Goal: Navigation & Orientation: Find specific page/section

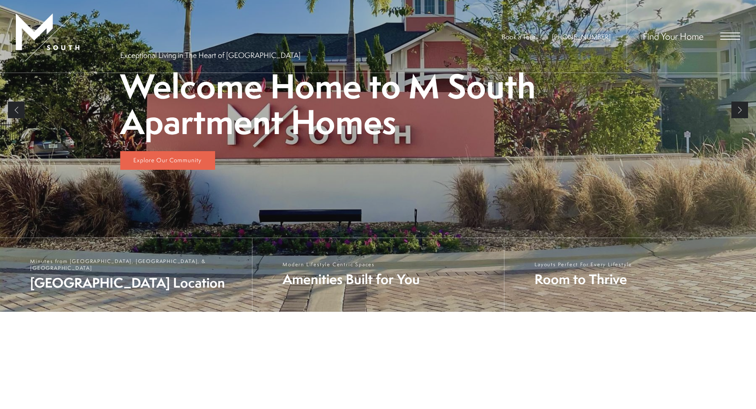
scroll to position [154, 0]
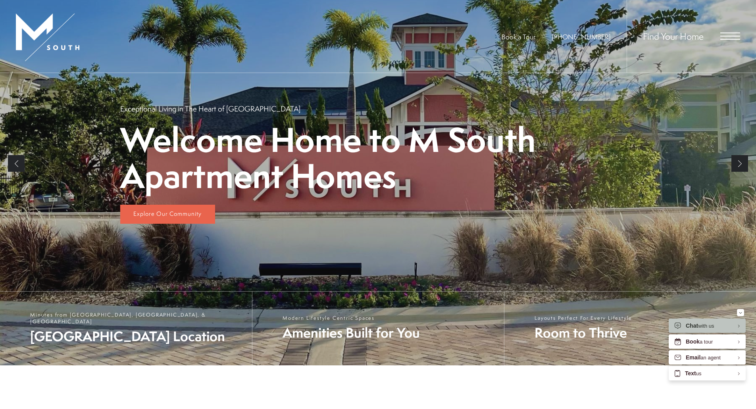
click at [731, 38] on span "Open Menu" at bounding box center [730, 36] width 20 height 7
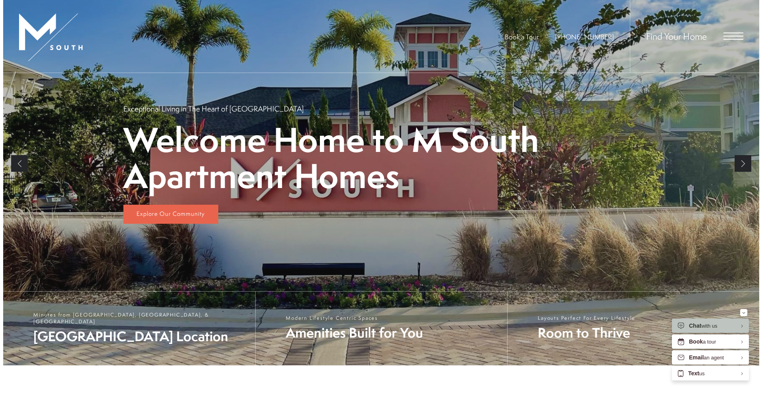
scroll to position [0, 0]
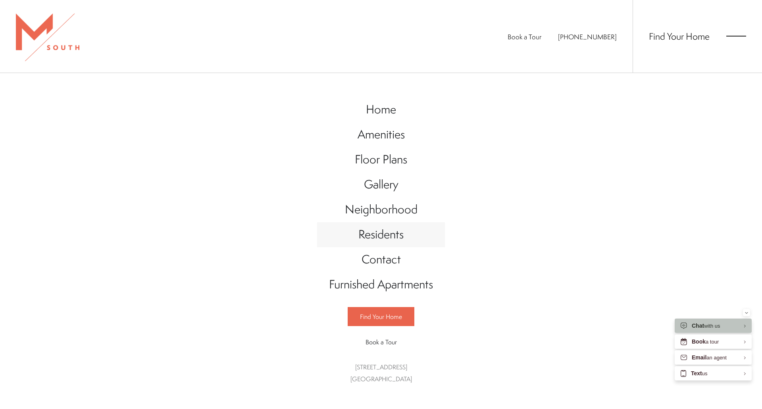
click at [384, 235] on span "Residents" at bounding box center [380, 234] width 45 height 16
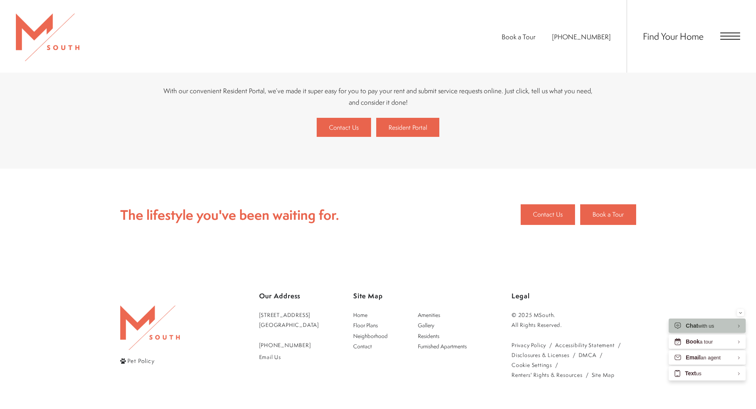
scroll to position [241, 0]
click at [416, 129] on span "Resident Portal" at bounding box center [407, 127] width 38 height 9
click at [418, 128] on span "Resident Portal" at bounding box center [407, 127] width 38 height 9
